Goal: Task Accomplishment & Management: Complete application form

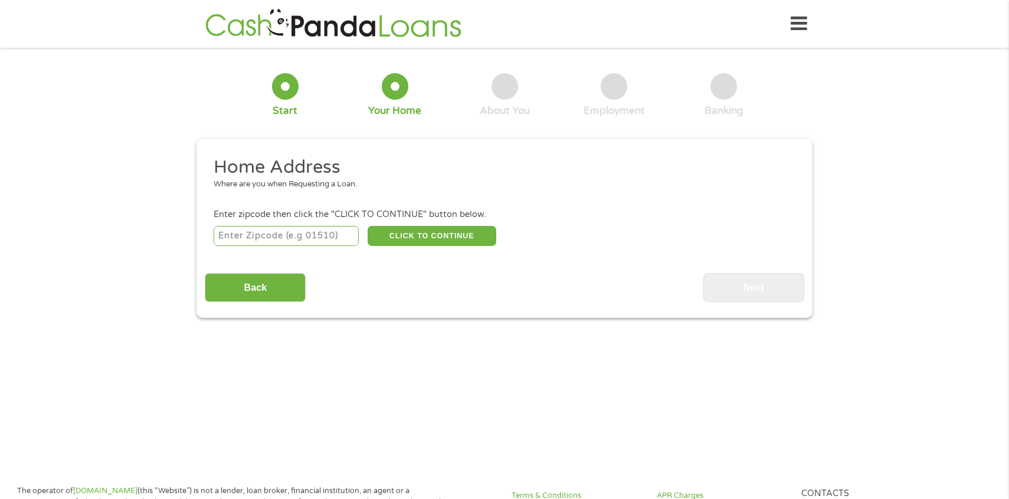
click at [259, 232] on input "number" at bounding box center [287, 236] width 146 height 20
type input "76028"
select select "[US_STATE]"
click at [405, 236] on button "CLICK TO CONTINUE" at bounding box center [431, 236] width 129 height 20
type input "76028"
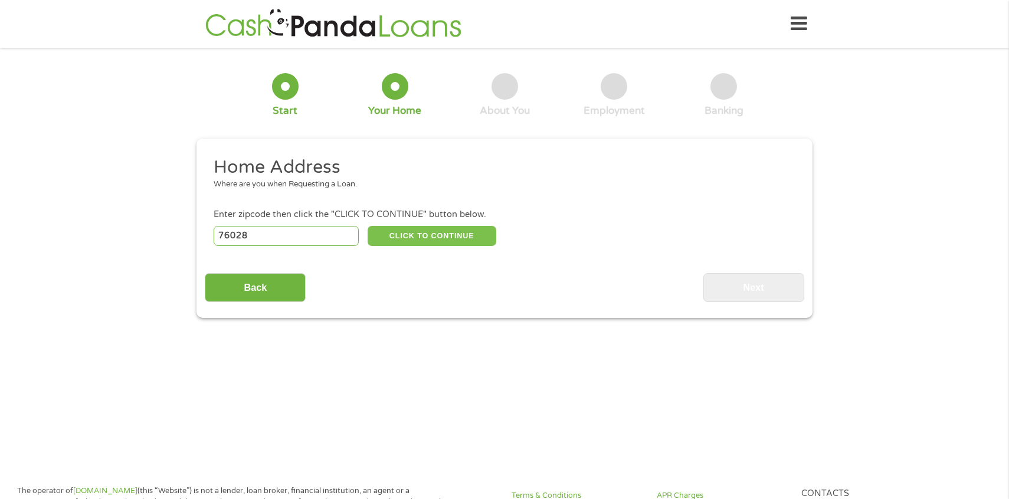
type input "[PERSON_NAME]"
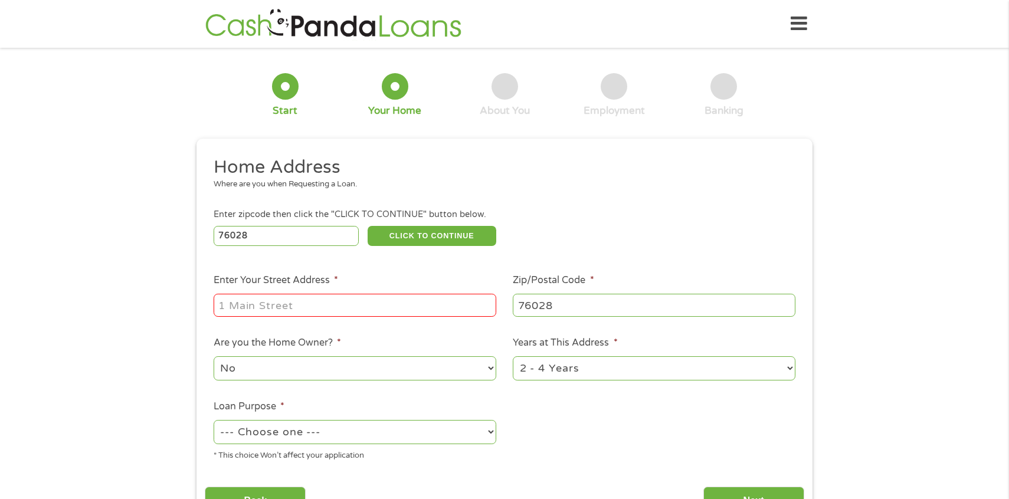
click at [342, 317] on div at bounding box center [355, 305] width 283 height 27
click at [327, 312] on input "Enter Your Street Address *" at bounding box center [355, 305] width 283 height 22
type input "[STREET_ADDRESS]"
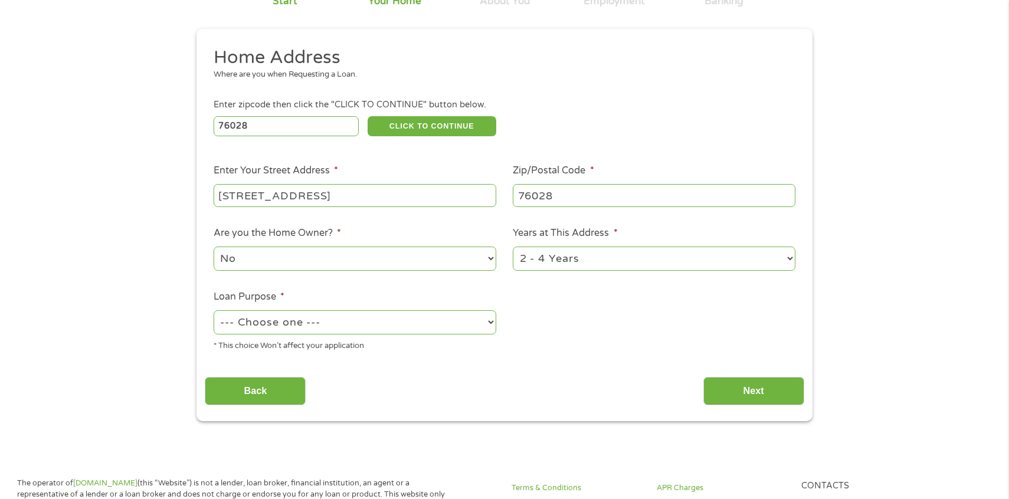
scroll to position [125, 0]
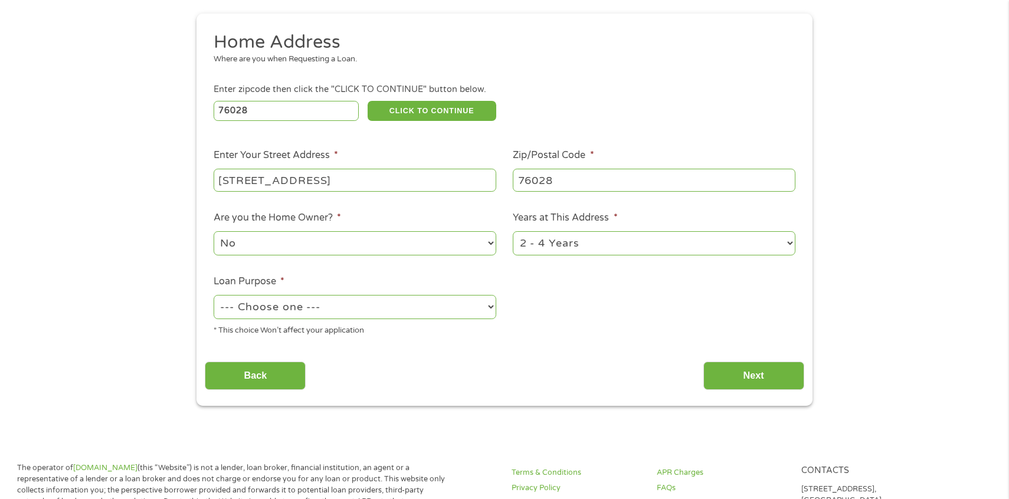
click at [562, 245] on select "1 Year or less 1 - 2 Years 2 - 4 Years Over 4 Years" at bounding box center [654, 243] width 283 height 24
select select "12months"
click at [513, 232] on select "1 Year or less 1 - 2 Years 2 - 4 Years Over 4 Years" at bounding box center [654, 243] width 283 height 24
click at [420, 307] on select "--- Choose one --- Pay Bills Debt Consolidation Home Improvement Major Purchase…" at bounding box center [355, 307] width 283 height 24
select select "other"
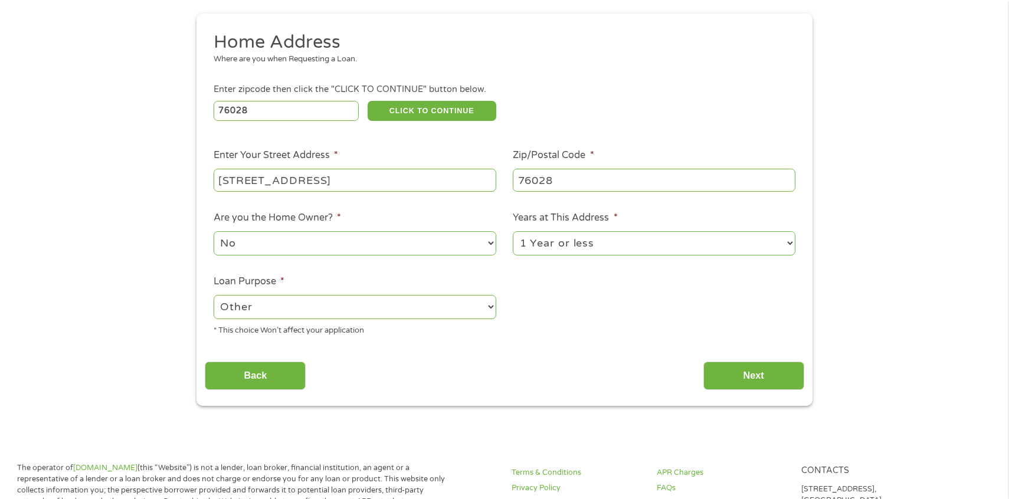
click at [214, 296] on select "--- Choose one --- Pay Bills Debt Consolidation Home Improvement Major Purchase…" at bounding box center [355, 307] width 283 height 24
click at [766, 379] on input "Next" at bounding box center [753, 376] width 101 height 29
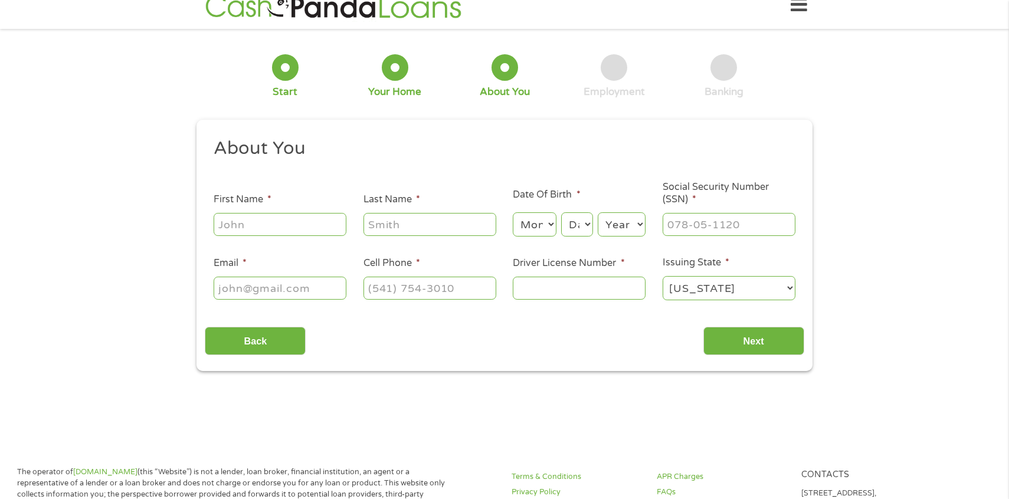
scroll to position [0, 0]
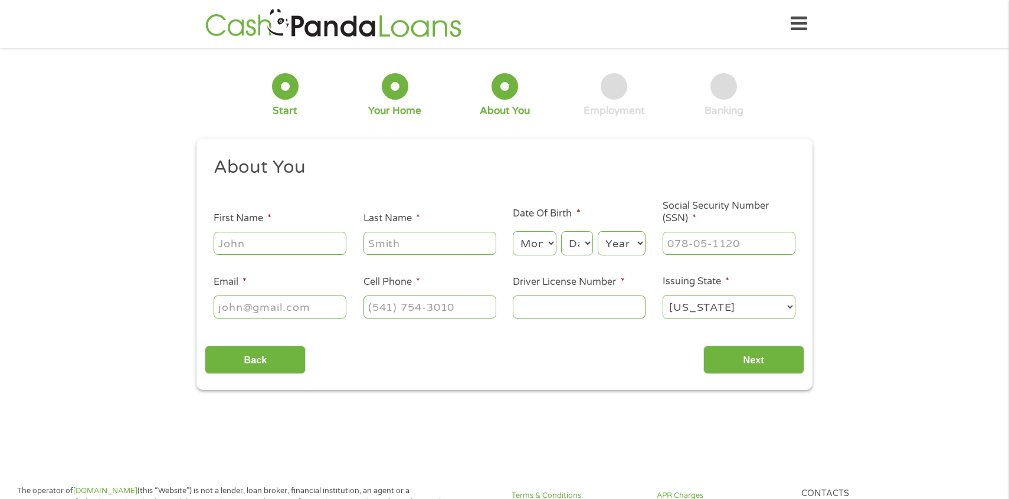
click at [280, 240] on input "First Name *" at bounding box center [280, 243] width 133 height 22
type input "[PERSON_NAME]"
type input "[EMAIL_ADDRESS][DOMAIN_NAME]"
type input "[PHONE_NUMBER]"
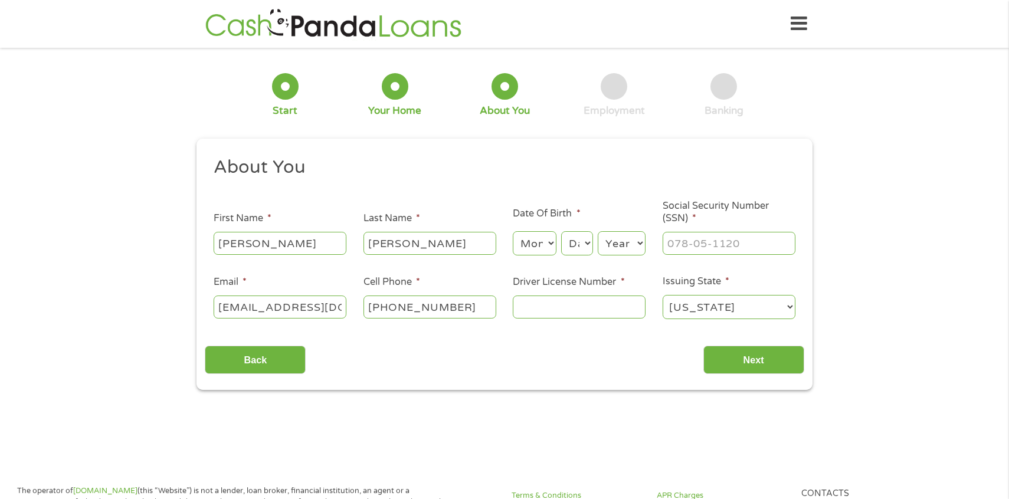
click at [528, 252] on select "Month 1 2 3 4 5 6 7 8 9 10 11 12" at bounding box center [534, 243] width 43 height 24
select select "6"
click at [513, 232] on select "Month 1 2 3 4 5 6 7 8 9 10 11 12" at bounding box center [534, 243] width 43 height 24
click at [562, 249] on select "Day 1 2 3 4 5 6 7 8 9 10 11 12 13 14 15 16 17 18 19 20 21 22 23 24 25 26 27 28 …" at bounding box center [577, 243] width 32 height 24
select select "2"
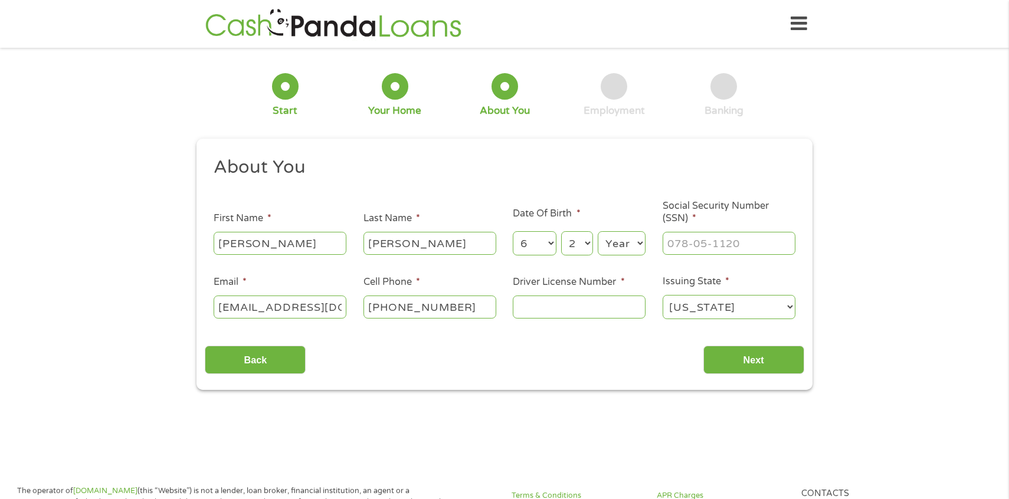
click at [561, 232] on select "Day 1 2 3 4 5 6 7 8 9 10 11 12 13 14 15 16 17 18 19 20 21 22 23 24 25 26 27 28 …" at bounding box center [577, 243] width 32 height 24
click at [623, 243] on select "Year [DATE] 2006 2005 2004 2003 2002 2001 2000 1999 1998 1997 1996 1995 1994 19…" at bounding box center [622, 243] width 48 height 24
select select "1995"
click at [598, 232] on select "Year [DATE] 2006 2005 2004 2003 2002 2001 2000 1999 1998 1997 1996 1995 1994 19…" at bounding box center [622, 243] width 48 height 24
click at [691, 247] on input "___-__-____" at bounding box center [728, 243] width 133 height 22
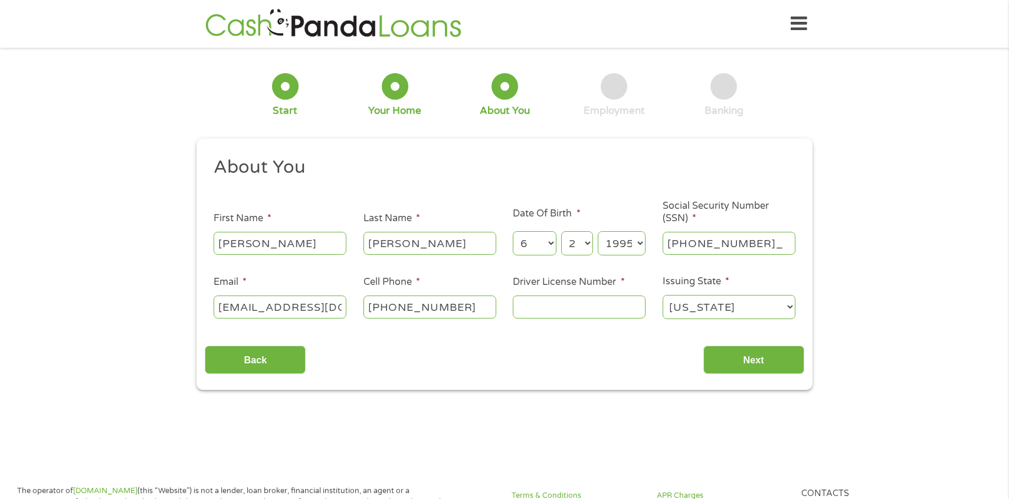
type input "638-48-5752"
click at [527, 303] on input "Driver License Number *" at bounding box center [579, 307] width 133 height 22
type input "34815411"
click at [764, 361] on input "Next" at bounding box center [753, 360] width 101 height 29
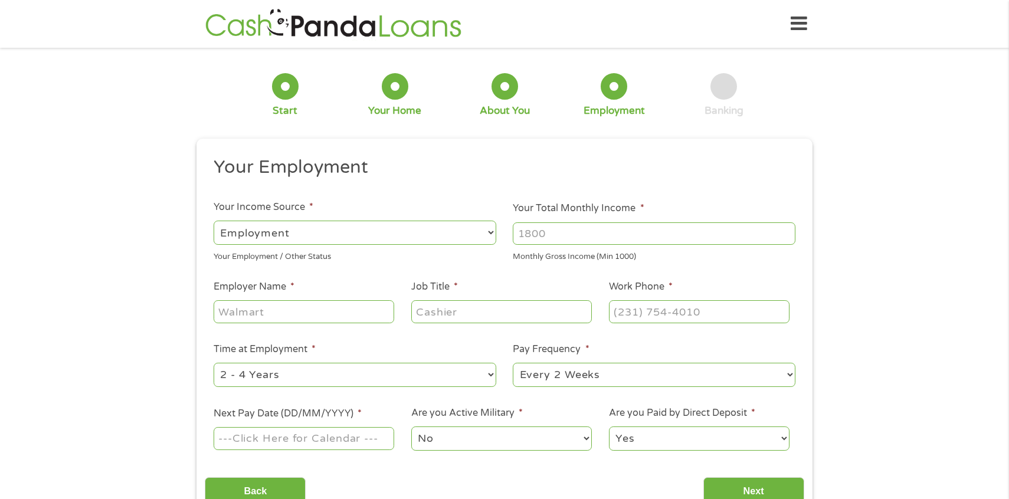
click at [557, 232] on input "Your Total Monthly Income *" at bounding box center [654, 233] width 283 height 22
click at [412, 238] on select "--- Choose one --- Employment [DEMOGRAPHIC_DATA] Benefits" at bounding box center [355, 233] width 283 height 24
select select "benefits"
click at [214, 221] on select "--- Choose one --- Employment [DEMOGRAPHIC_DATA] Benefits" at bounding box center [355, 233] width 283 height 24
type input "Other"
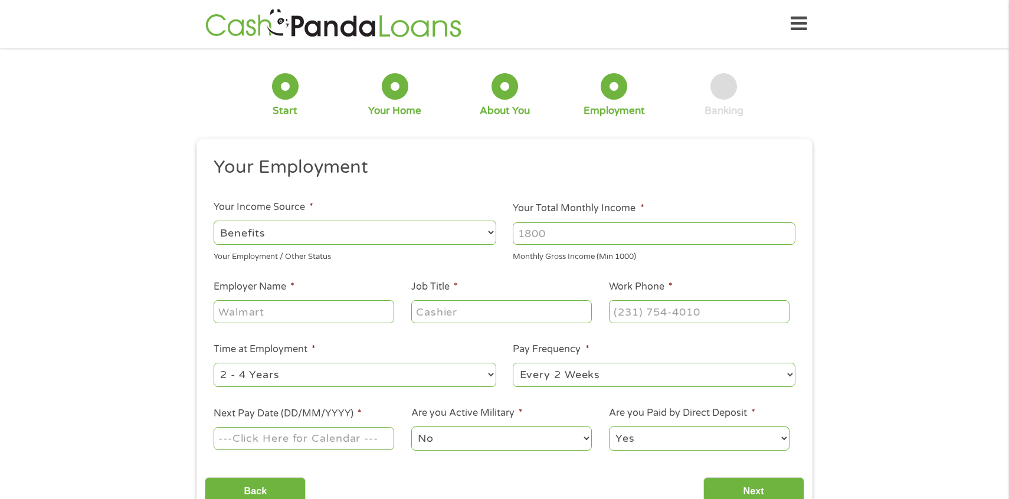
type input "[PHONE_NUMBER]"
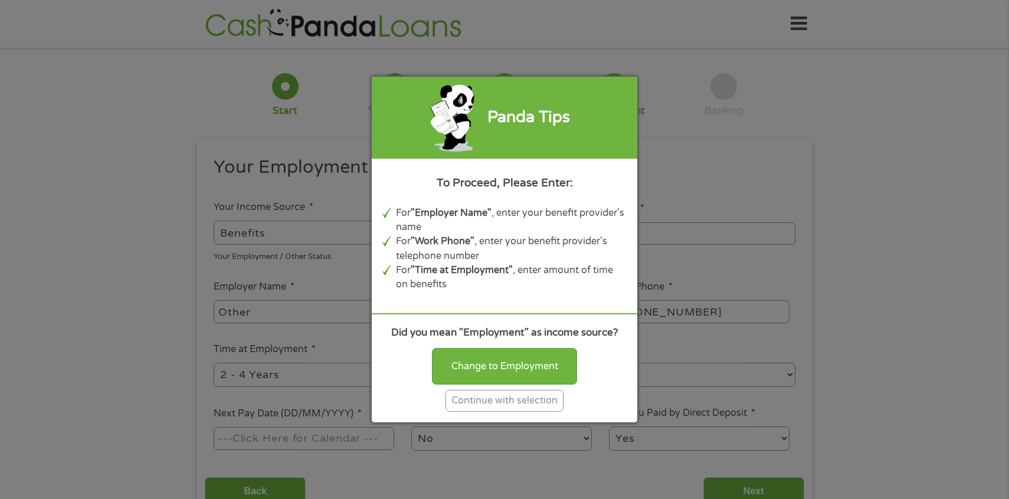
click at [501, 400] on div "Continue with selection" at bounding box center [504, 401] width 118 height 22
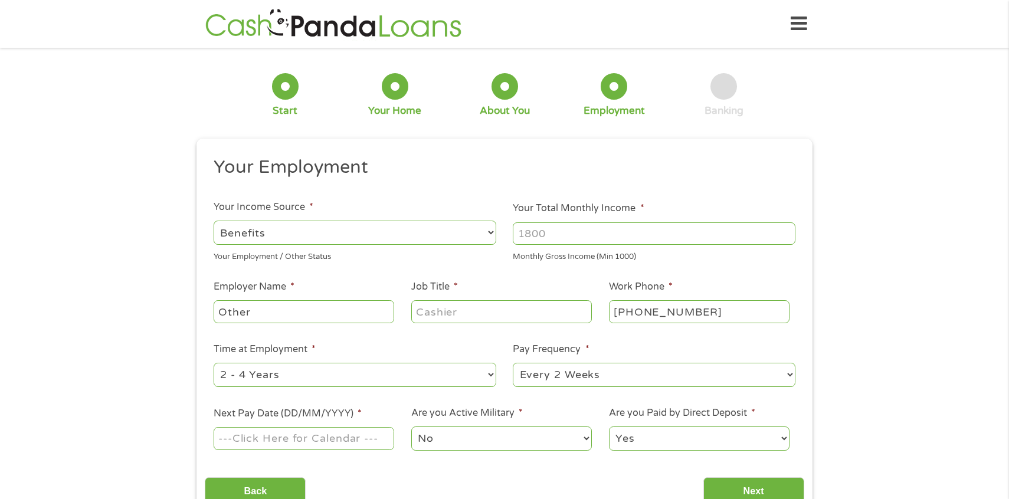
click at [552, 228] on input "Your Total Monthly Income *" at bounding box center [654, 233] width 283 height 22
type input "3831"
click at [359, 308] on input "Other" at bounding box center [304, 311] width 180 height 22
drag, startPoint x: 354, startPoint y: 308, endPoint x: 189, endPoint y: 303, distance: 164.7
click at [189, 303] on div "1 Start 2 Your Home 3 About You 4 Employment 5 Banking 6 This field is hidden w…" at bounding box center [504, 288] width 637 height 465
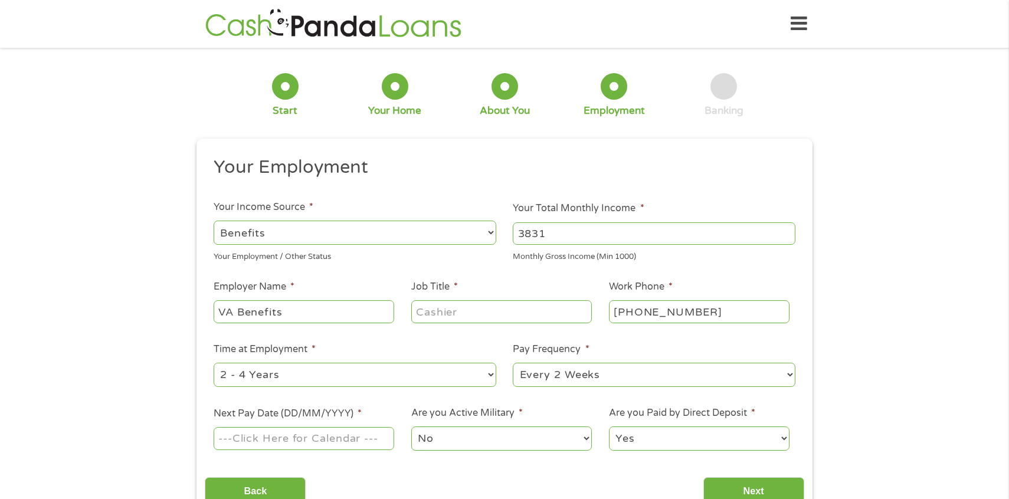
type input "VA Benefits"
type input "Disability"
click at [462, 366] on select "--- Choose one --- 1 Year or less 1 - 2 Years 2 - 4 Years Over 4 Years" at bounding box center [355, 375] width 283 height 24
select select "12months"
click at [214, 363] on select "--- Choose one --- 1 Year or less 1 - 2 Years 2 - 4 Years Over 4 Years" at bounding box center [355, 375] width 283 height 24
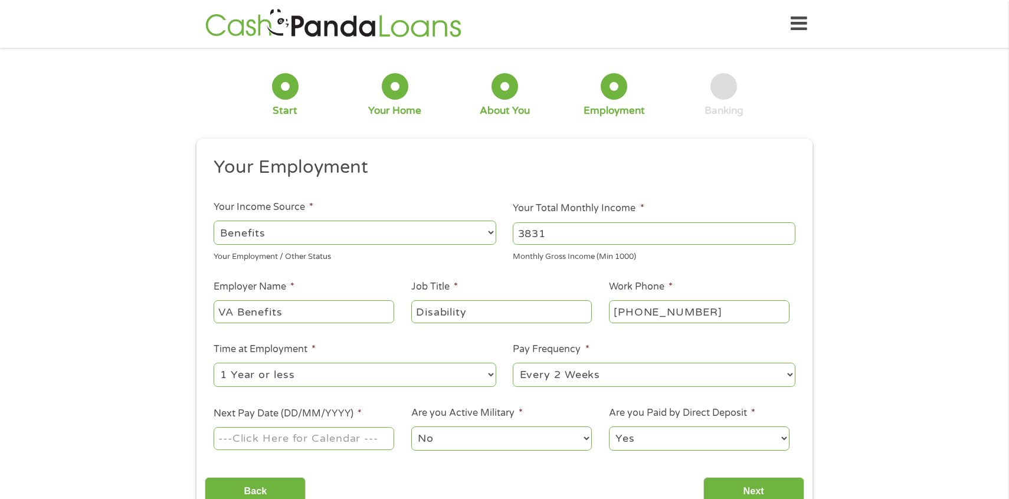
click at [552, 376] on select "--- Choose one --- Every 2 Weeks Every Week Monthly Semi-Monthly" at bounding box center [654, 375] width 283 height 24
select select "monthly"
click at [513, 363] on select "--- Choose one --- Every 2 Weeks Every Week Monthly Semi-Monthly" at bounding box center [654, 375] width 283 height 24
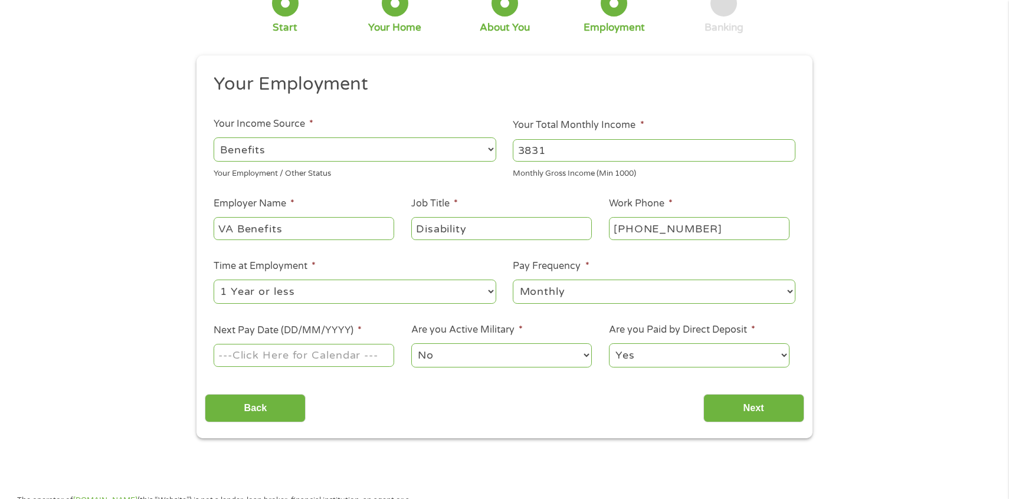
scroll to position [113, 0]
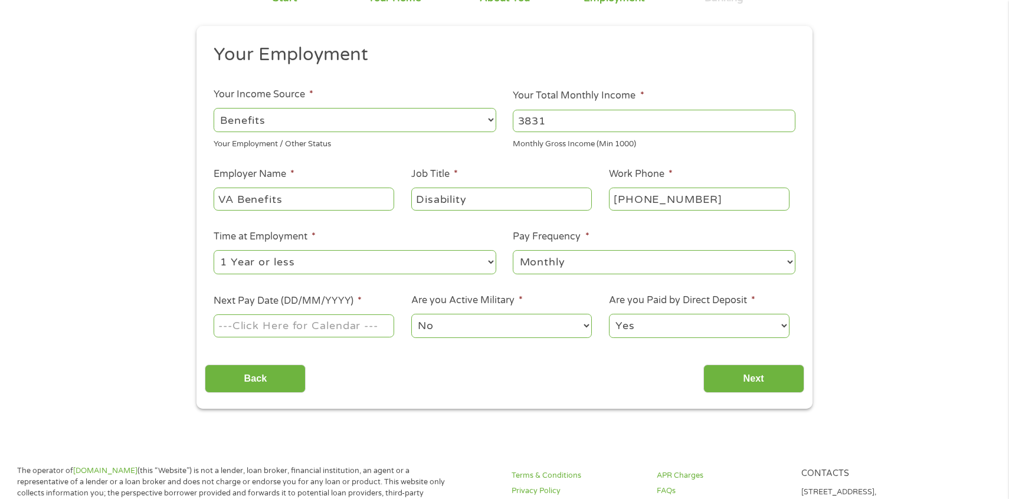
click at [381, 325] on input "Next Pay Date (DD/MM/YYYY) *" at bounding box center [304, 325] width 180 height 22
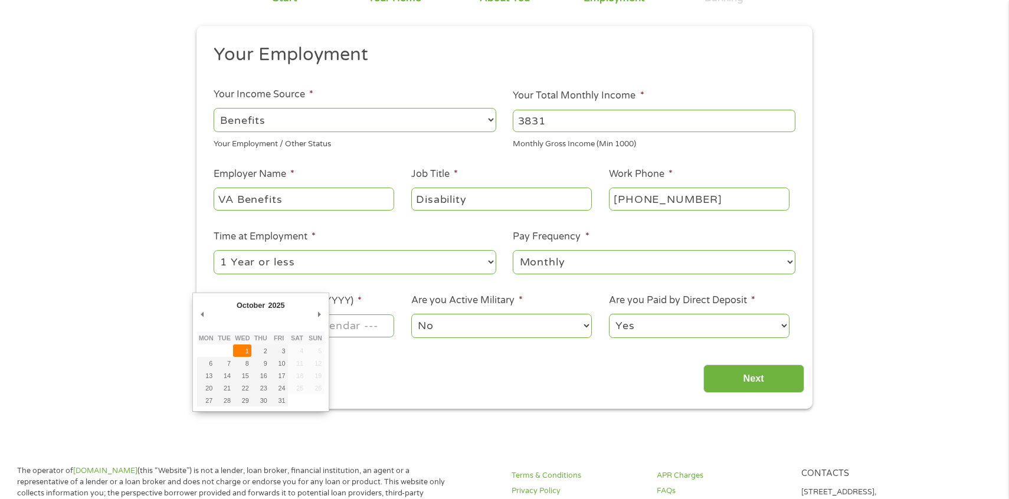
type input "[DATE]"
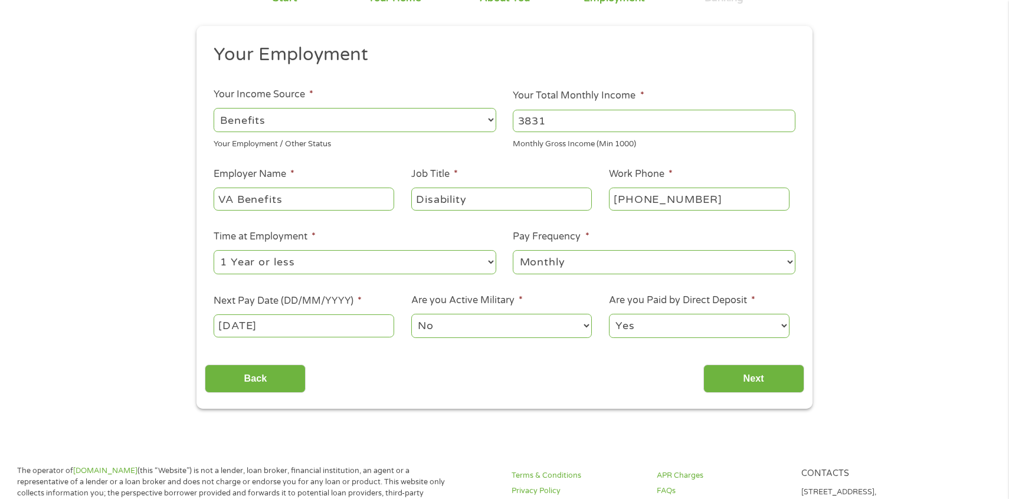
click at [432, 357] on div "Back Next" at bounding box center [504, 374] width 599 height 37
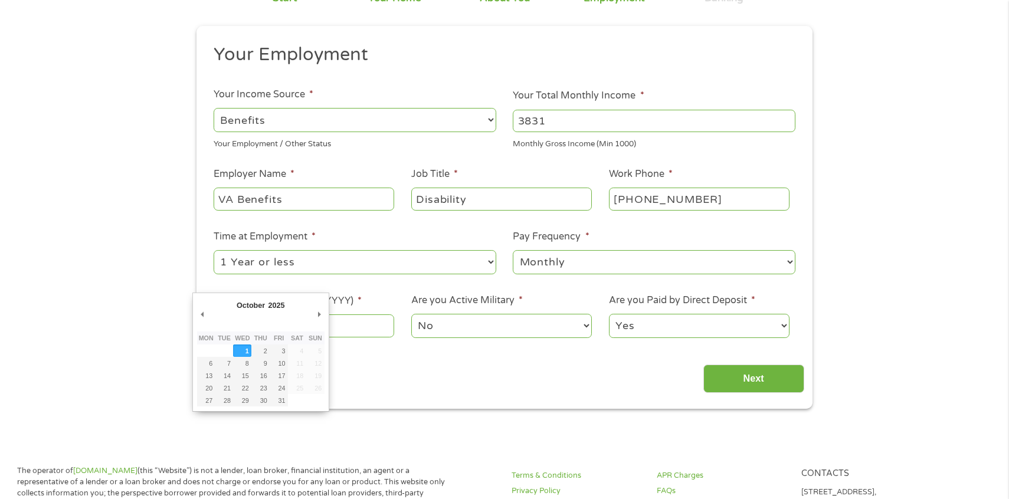
click at [369, 331] on input "[DATE]" at bounding box center [304, 325] width 180 height 22
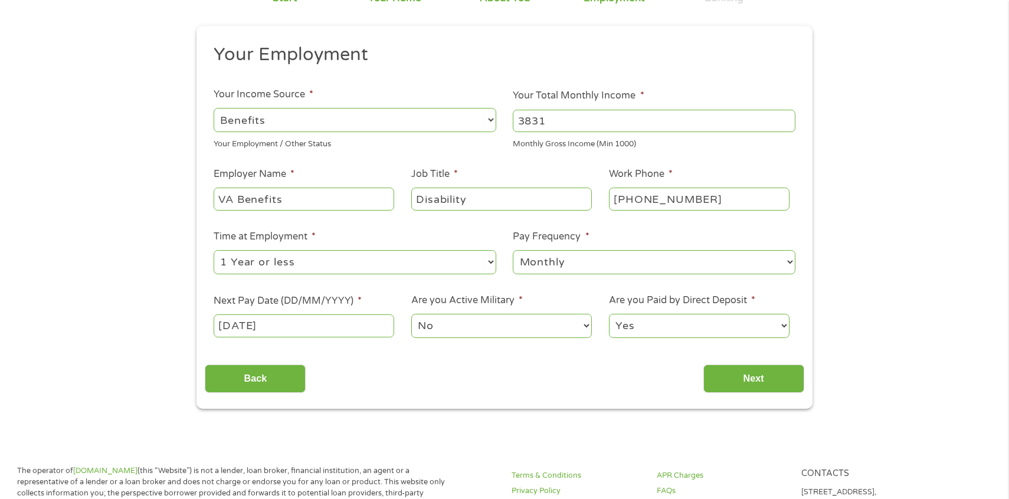
click at [655, 323] on select "Yes No" at bounding box center [699, 326] width 180 height 24
click at [734, 377] on input "Next" at bounding box center [753, 379] width 101 height 29
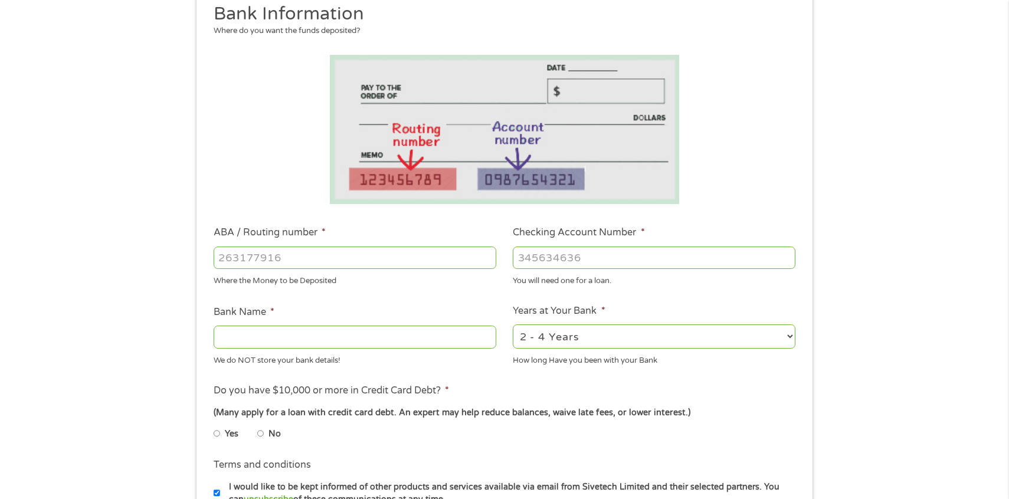
scroll to position [170, 0]
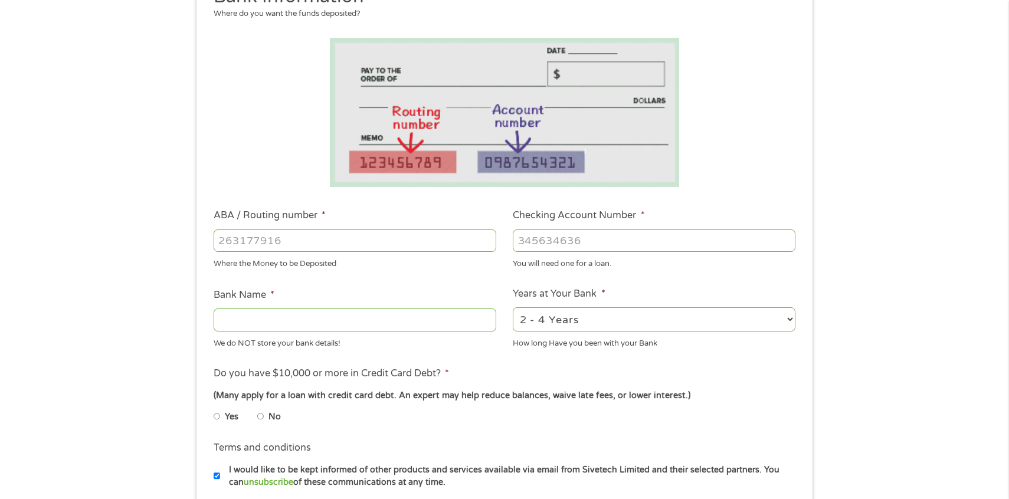
click at [360, 241] on input "ABA / Routing number *" at bounding box center [355, 240] width 283 height 22
click at [373, 235] on input "ABA / Routing number *" at bounding box center [355, 240] width 283 height 22
click at [313, 314] on input "Bank Name *" at bounding box center [355, 319] width 283 height 22
type input "256074974"
type input "NAVY FEDERAL CREDIT UNION"
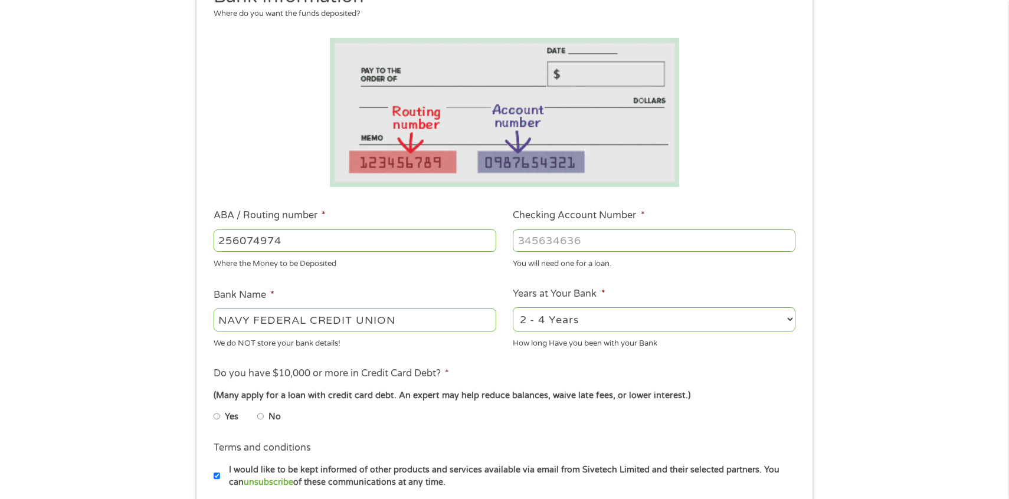
type input "256074974"
click at [544, 242] on input "Checking Account Number *" at bounding box center [654, 240] width 283 height 22
type input "7101607351"
click at [609, 323] on select "2 - 4 Years 6 - 12 Months 1 - 2 Years Over 4 Years" at bounding box center [654, 319] width 283 height 24
select select "60months"
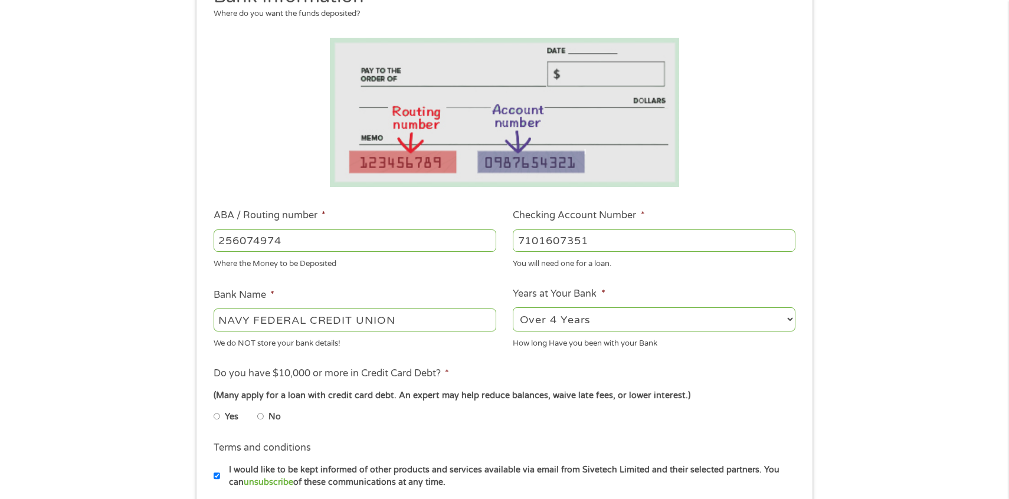
click at [513, 307] on select "2 - 4 Years 6 - 12 Months 1 - 2 Years Over 4 Years" at bounding box center [654, 319] width 283 height 24
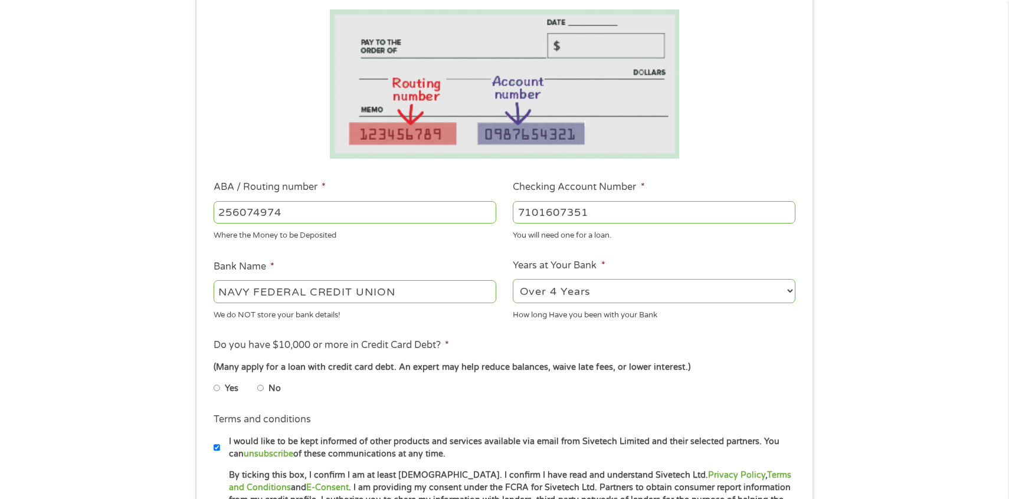
scroll to position [273, 0]
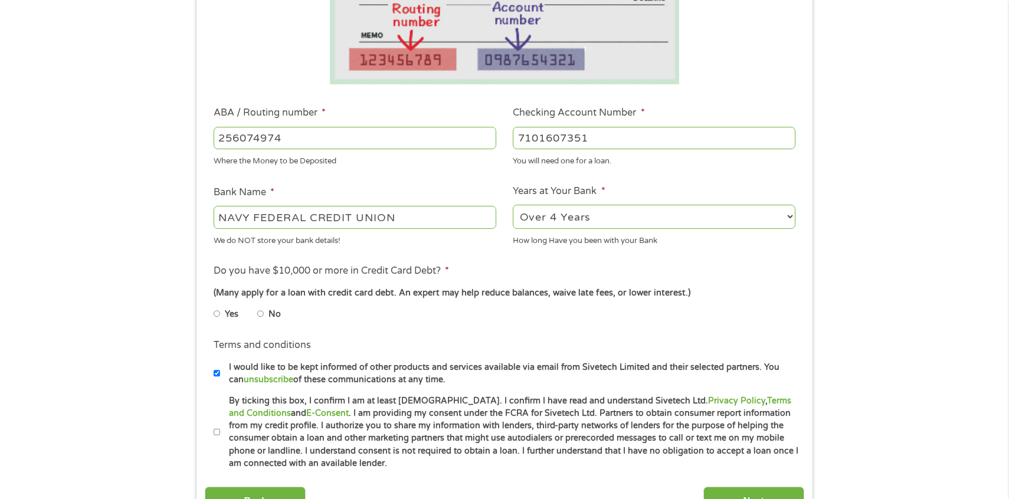
click at [265, 315] on li "No" at bounding box center [278, 314] width 42 height 23
click at [259, 316] on input "No" at bounding box center [260, 313] width 7 height 19
radio input "true"
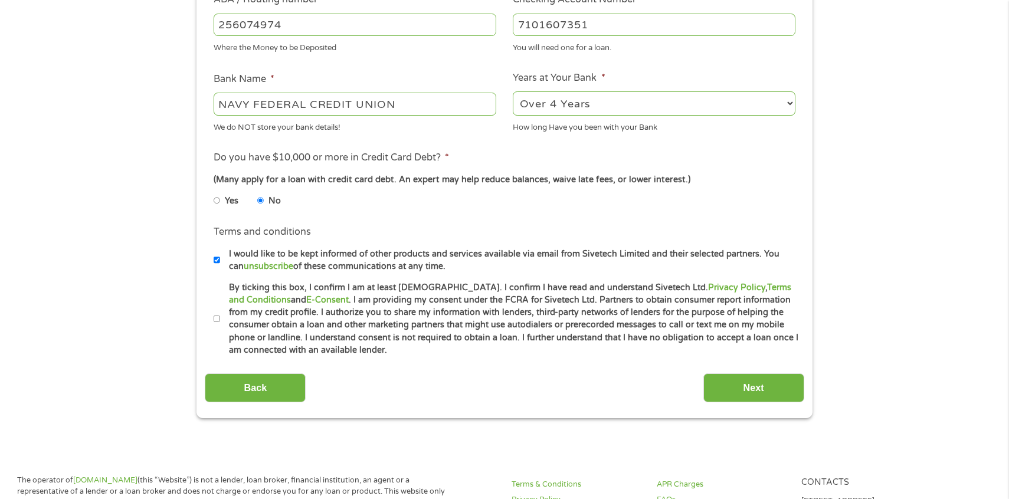
scroll to position [390, 0]
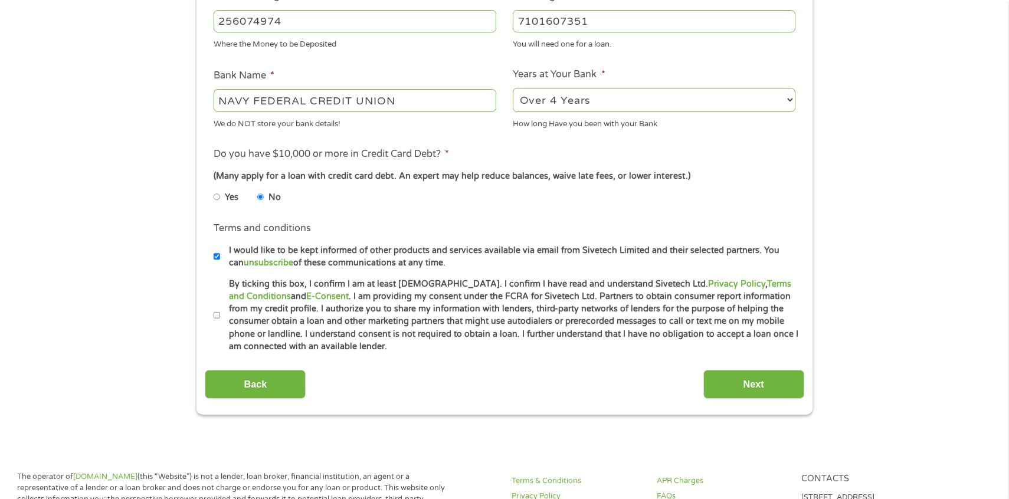
click at [216, 259] on input "I would like to be kept informed of other products and services available via e…" at bounding box center [217, 256] width 7 height 19
checkbox input "false"
click at [222, 316] on label "By ticking this box, I confirm I am at least [DEMOGRAPHIC_DATA]. I confirm I ha…" at bounding box center [509, 315] width 579 height 75
click at [221, 316] on input "By ticking this box, I confirm I am at least [DEMOGRAPHIC_DATA]. I confirm I ha…" at bounding box center [217, 315] width 7 height 19
click at [222, 316] on label "By ticking this box, I confirm I am at least [DEMOGRAPHIC_DATA]. I confirm I ha…" at bounding box center [509, 315] width 579 height 75
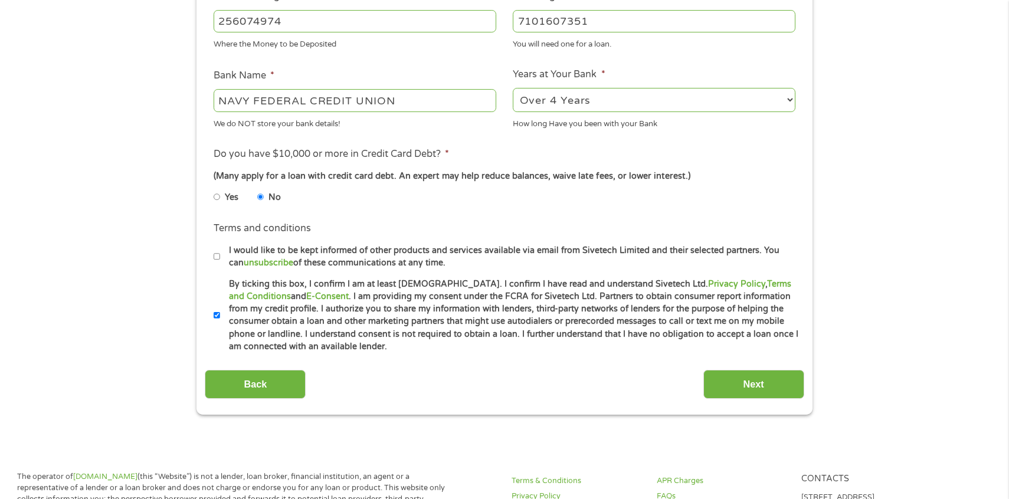
click at [221, 316] on input "By ticking this box, I confirm I am at least [DEMOGRAPHIC_DATA]. I confirm I ha…" at bounding box center [217, 315] width 7 height 19
checkbox input "false"
click at [764, 393] on input "Next" at bounding box center [753, 384] width 101 height 29
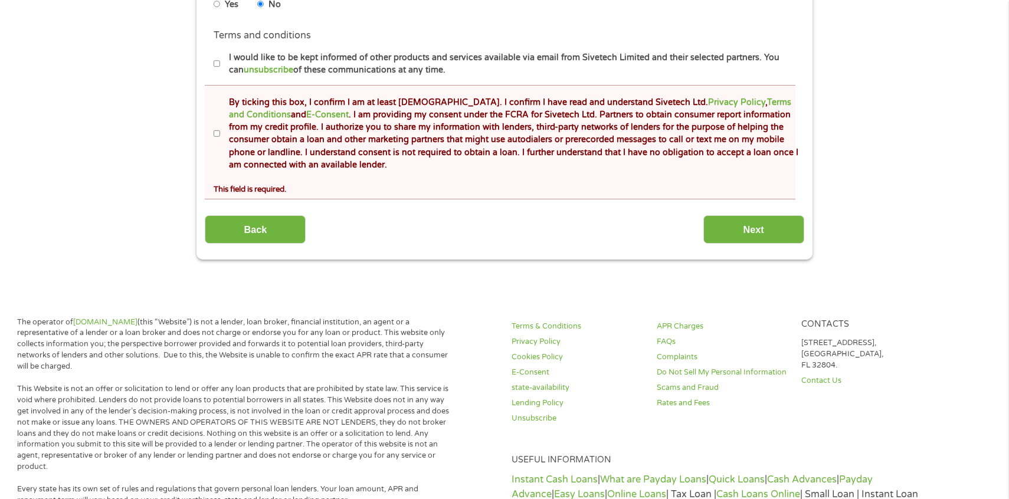
scroll to position [542, 0]
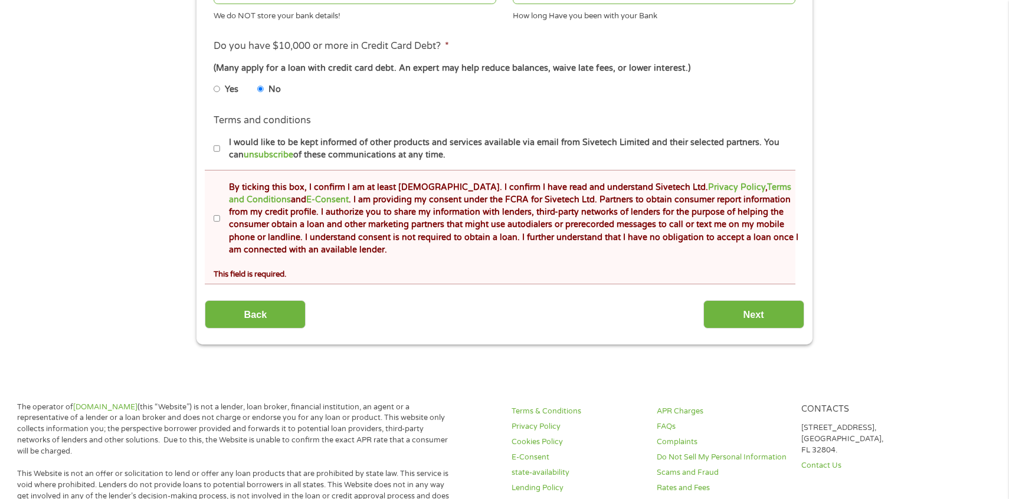
click at [216, 221] on input "By ticking this box, I confirm I am at least [DEMOGRAPHIC_DATA]. I confirm I ha…" at bounding box center [217, 218] width 7 height 19
checkbox input "true"
click at [747, 318] on input "Next" at bounding box center [753, 314] width 101 height 29
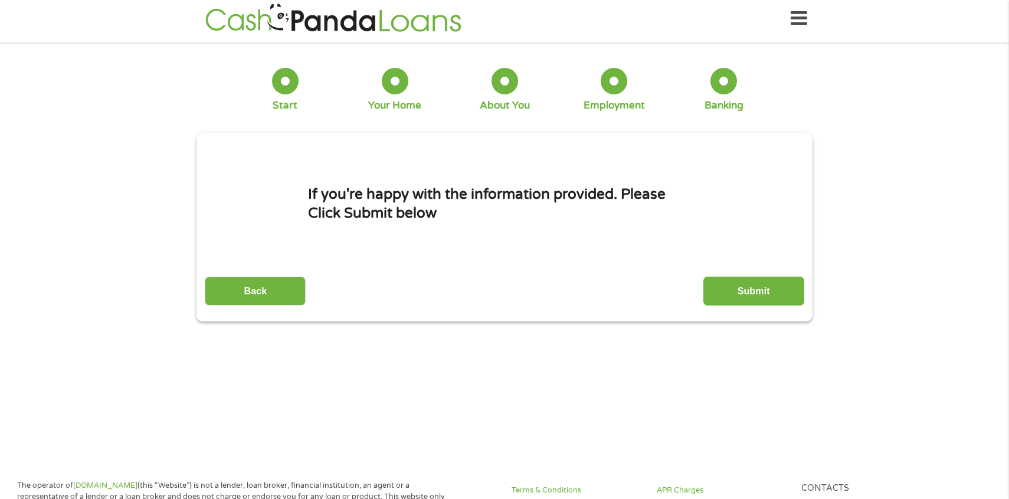
scroll to position [0, 0]
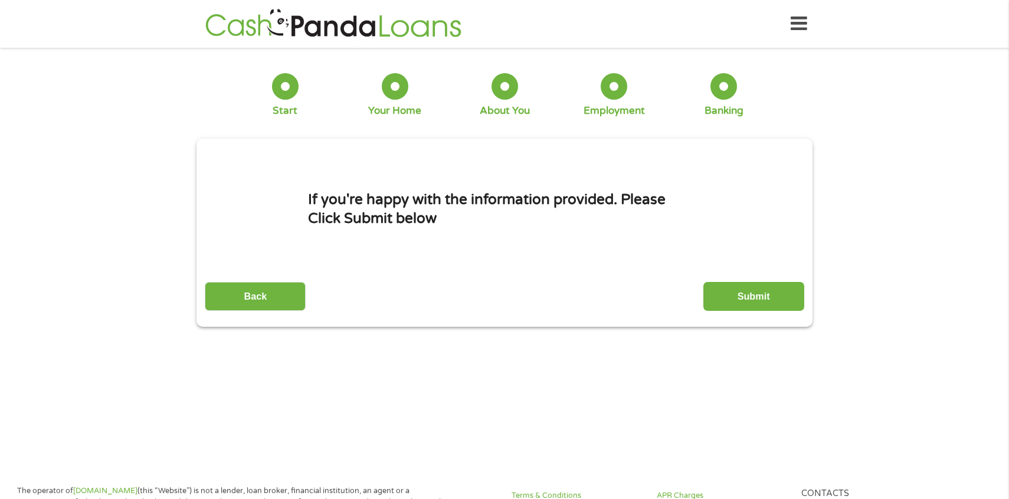
click at [756, 294] on input "Submit" at bounding box center [753, 296] width 101 height 29
